Goal: Task Accomplishment & Management: Use online tool/utility

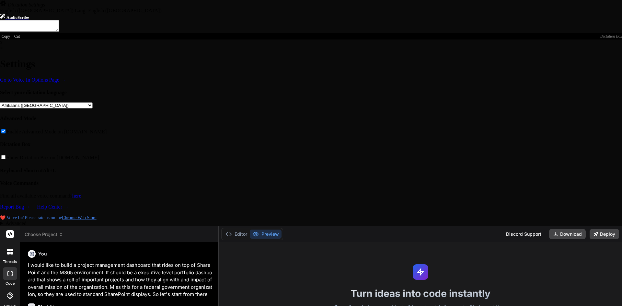
type textarea "x"
type textarea "y"
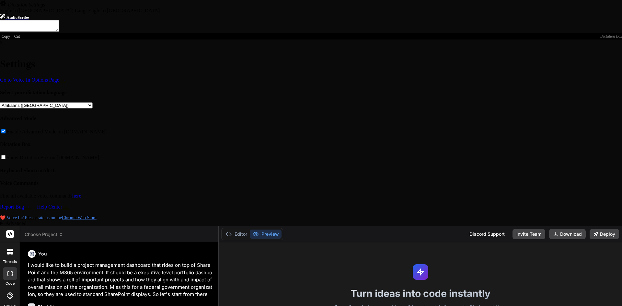
type textarea "x"
type textarea "ye"
type textarea "x"
type textarea "yes"
type textarea "x"
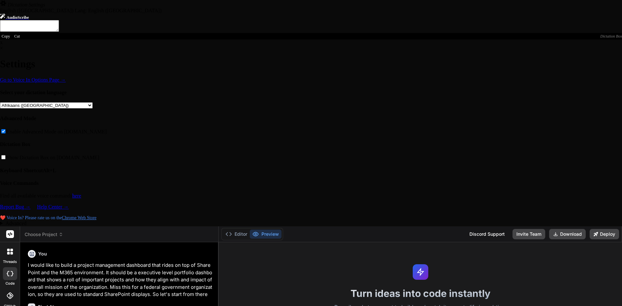
type textarea "yes"
type textarea "x"
type textarea "yes p"
type textarea "x"
type textarea "yes pl"
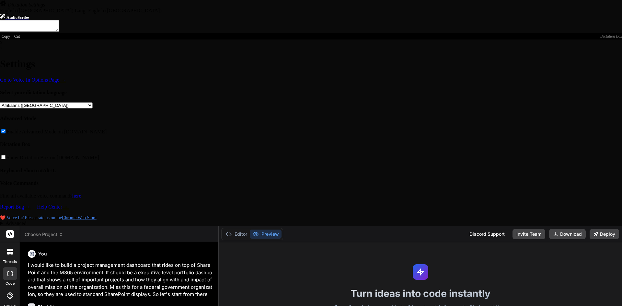
type textarea "x"
type textarea "yes ple"
type textarea "x"
type textarea "yes plea"
type textarea "x"
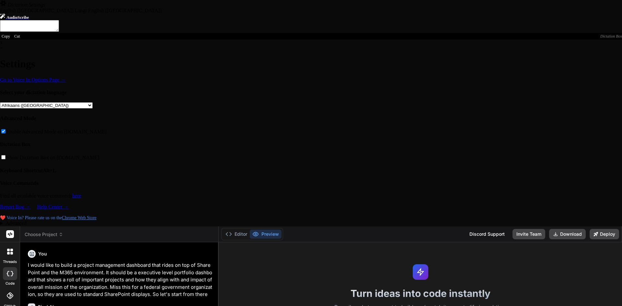
type textarea "yes pleas"
type textarea "x"
type textarea "yes please"
type textarea "x"
type textarea "yes please"
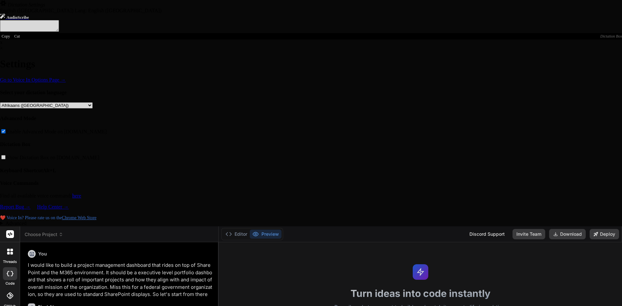
click at [90, 223] on div at bounding box center [311, 153] width 622 height 306
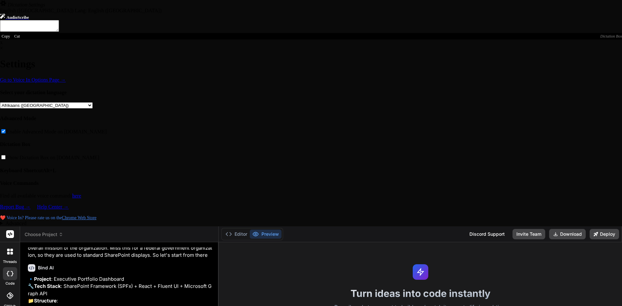
scroll to position [60, 0]
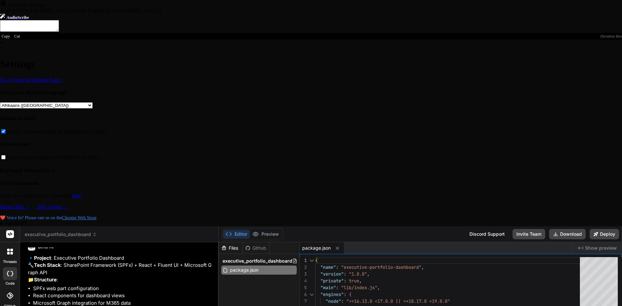
type textarea "x"
type textarea "result.set('serve', result.get('serve-deprecated')); return result; }; build.in…"
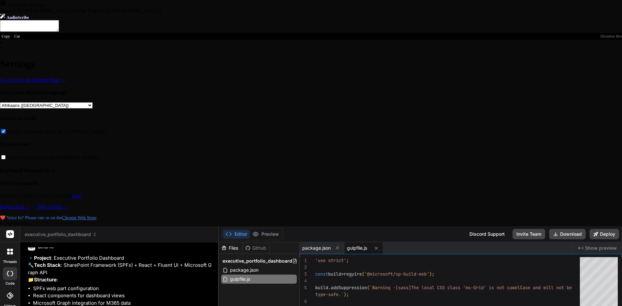
type textarea "x"
type textarea ""src/**/*.ts", "src/**/*.tsx" ] }"
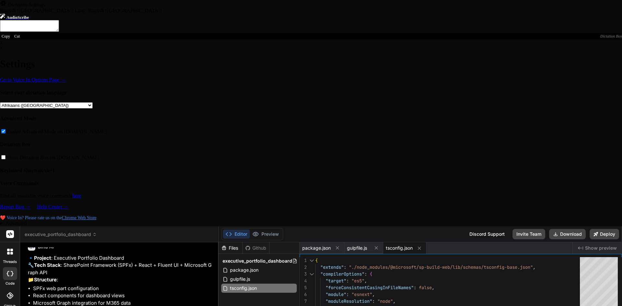
type textarea "x"
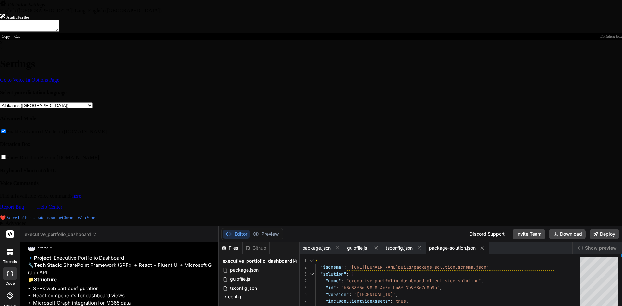
type textarea "x"
type textarea ""properties": { "testMessage": "Test message" } } } } } }"
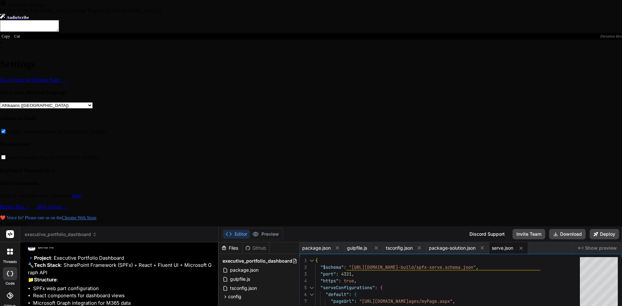
type textarea "x"
type textarea "{ "$schema": "[URL][DOMAIN_NAME]", "cdnBasePath": "<!-- PATH TO CDN -->" }"
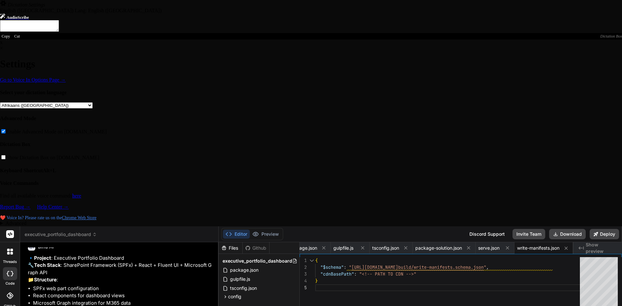
type textarea "x"
type textarea "] }; } }"
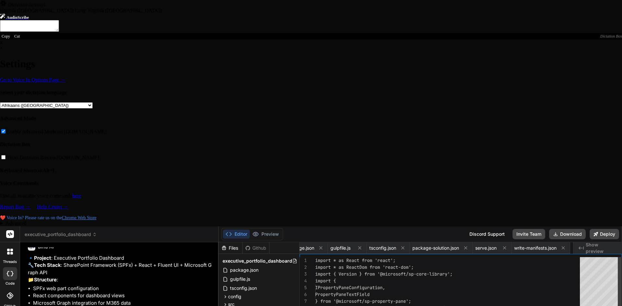
scroll to position [0, 81]
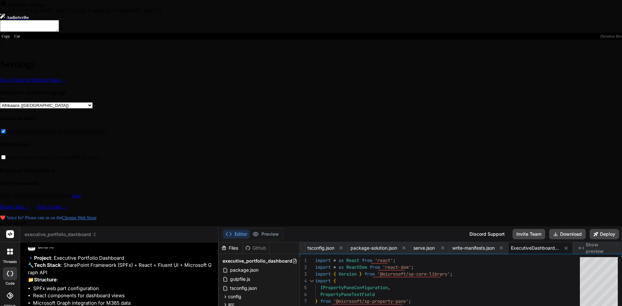
type textarea "x"
type textarea ""description": "Executive Portfolio Dashboard" } }] }"
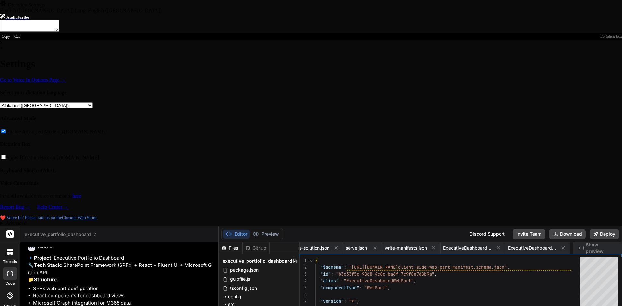
type textarea "x"
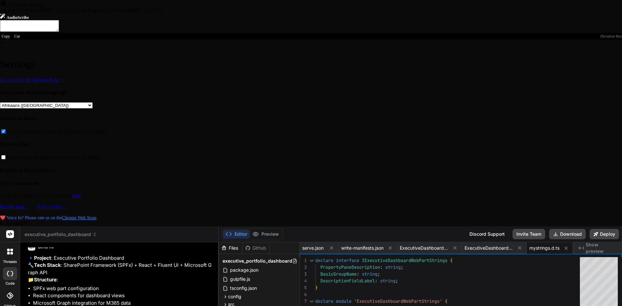
type textarea "x"
type textarea "define([], function() { return { "PropertyPaneDescription": "Executive Portfoli…"
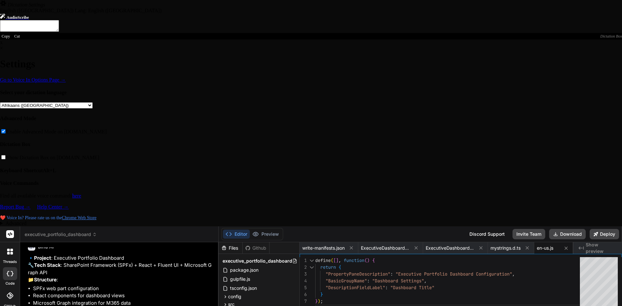
type textarea "x"
type textarea "import { WebPartContext } from '@microsoft/sp-webpart-base'; import { SPHttpCli…"
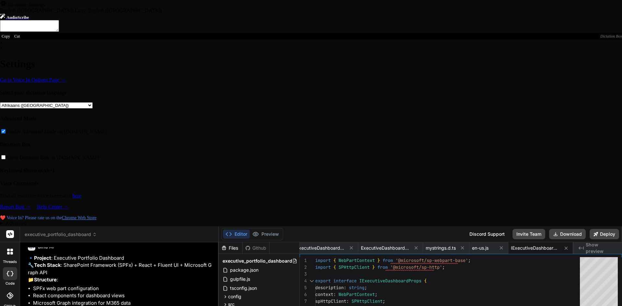
type textarea "x"
type textarea "</Stack> </div> ); }; export default ExecutiveDashboard;"
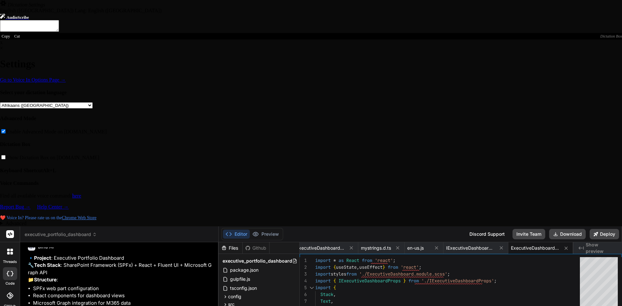
type textarea "x"
type textarea "background: linear-gradient(90deg, #f0f8ff 0%, transparent 50%); }"
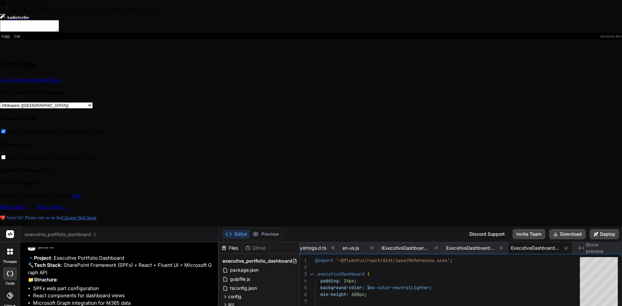
type textarea "x"
type textarea "name: string; probability: number; impact: number; riskLevel: 'Low' | 'Medium' …"
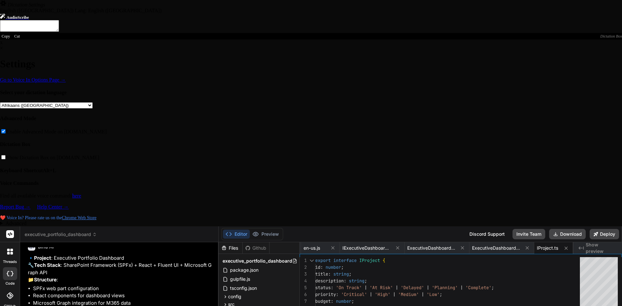
type textarea "x"
type textarea "</Card> </Stack> ); };"
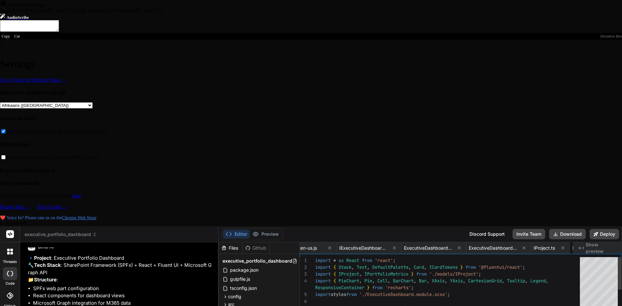
scroll to position [0, 527]
type textarea "x"
type textarea "/> </Stack> </Card> </Stack> ); };"
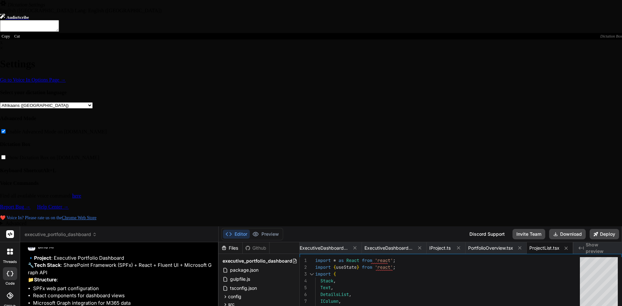
type textarea "x"
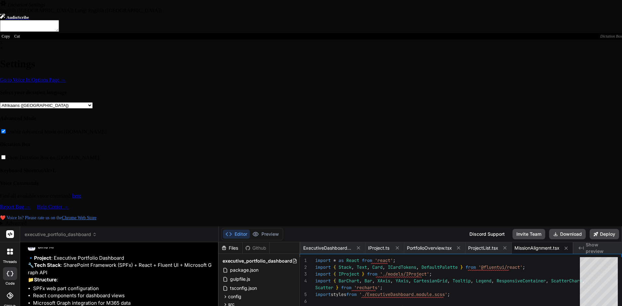
type textarea "x"
type textarea "</Card> </Stack> ); };"
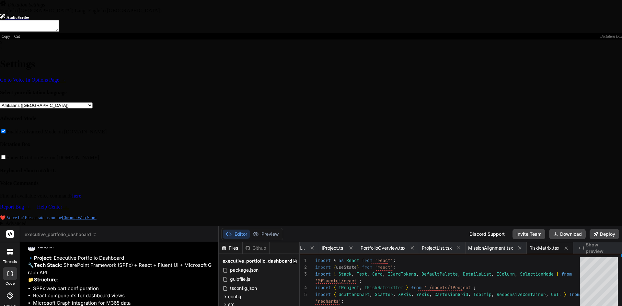
scroll to position [1220, 0]
type textarea "x"
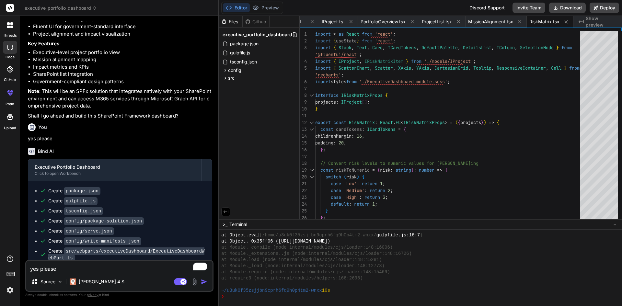
scroll to position [111, 0]
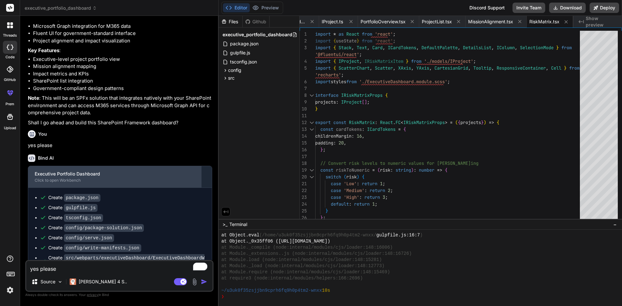
click at [125, 177] on div "Executive Portfolio Dashboard" at bounding box center [115, 174] width 160 height 6
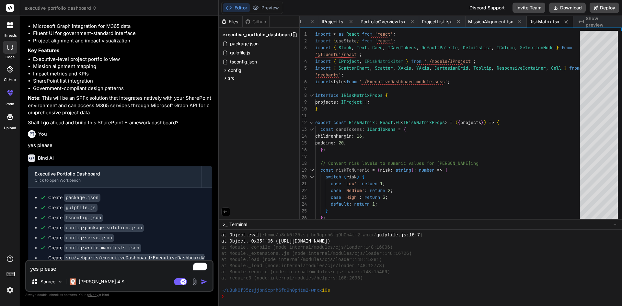
click at [596, 21] on span "Show preview" at bounding box center [601, 21] width 31 height 13
click at [301, 24] on span "ExecutiveDashboard.module.scss" at bounding box center [281, 21] width 49 height 6
type textarea "background: linear-gradient(90deg, #f0f8ff 0%, transparent 50%); }"
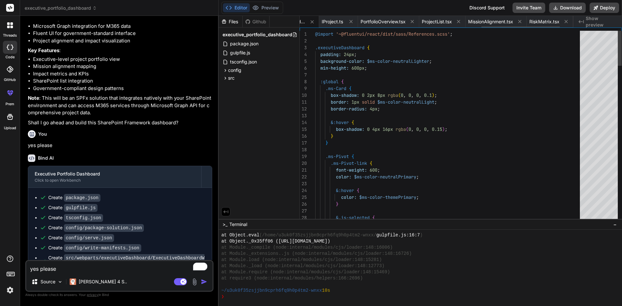
scroll to position [0, 635]
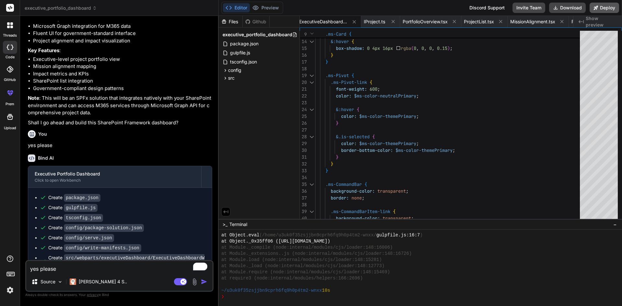
click at [607, 9] on button "Deploy" at bounding box center [605, 8] width 30 height 10
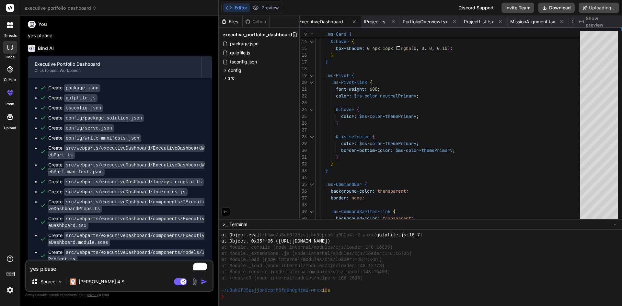
scroll to position [254, 0]
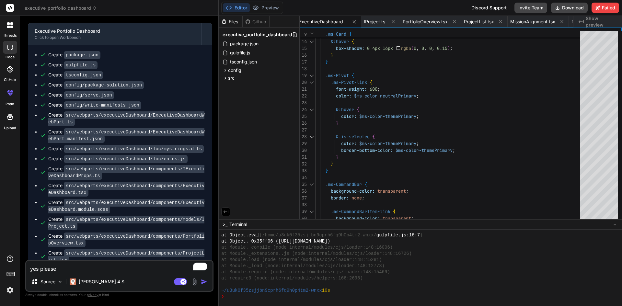
type textarea "x"
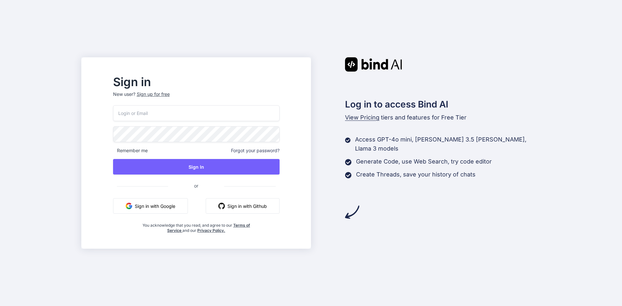
click at [172, 214] on div "Remember me Forgot your password? Sign In or Sign in with Google Sign in with G…" at bounding box center [196, 169] width 167 height 128
click at [170, 205] on button "Sign in with Google" at bounding box center [150, 206] width 75 height 16
